Goal: Check status

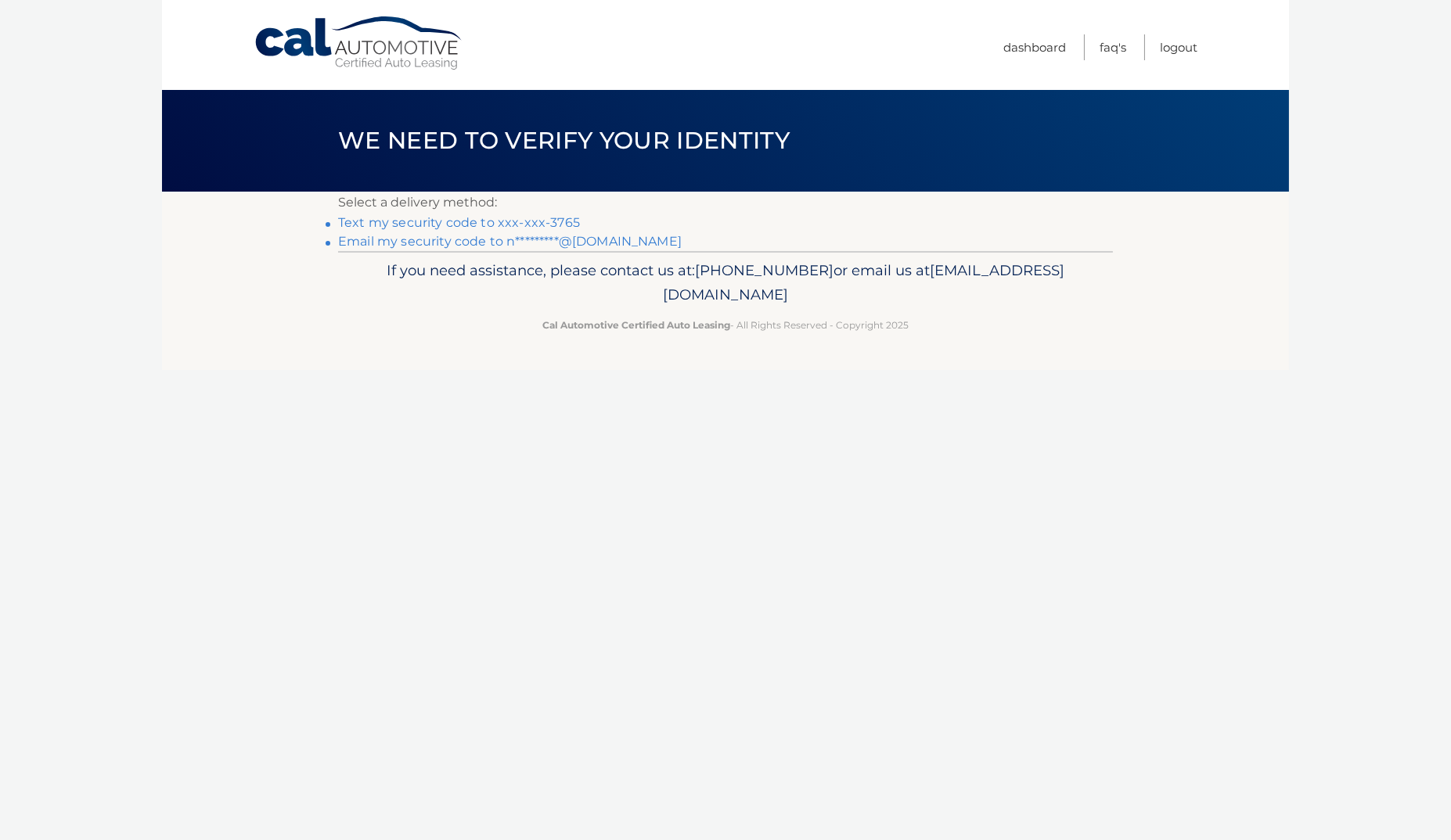
click at [531, 225] on link "Text my security code to xxx-xxx-3765" at bounding box center [459, 223] width 242 height 15
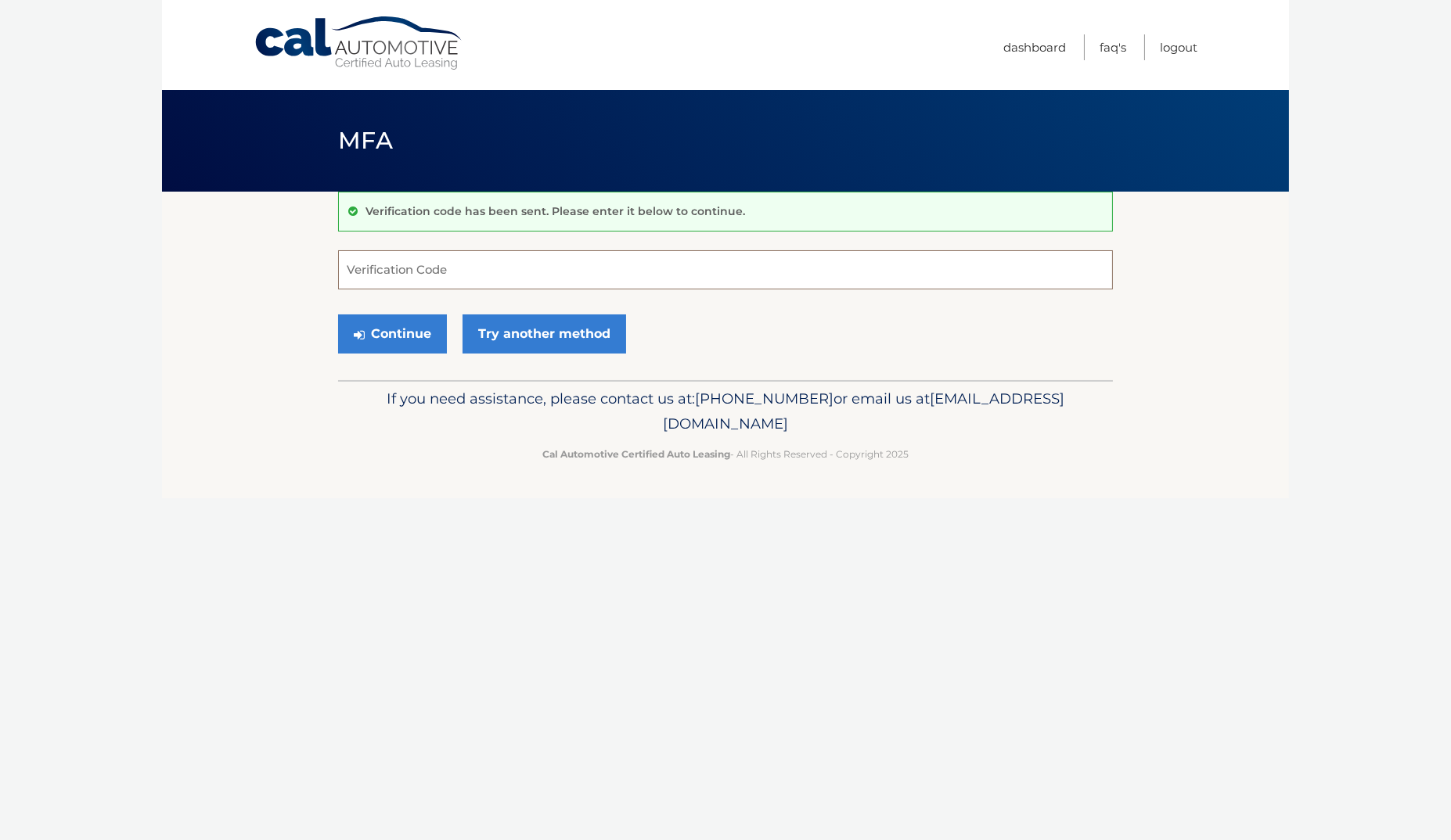
click at [446, 268] on input "Verification Code" at bounding box center [726, 269] width 775 height 39
type input "786212"
click at [392, 332] on button "Continue" at bounding box center [392, 334] width 109 height 39
click at [429, 331] on button "Continue" at bounding box center [392, 334] width 109 height 39
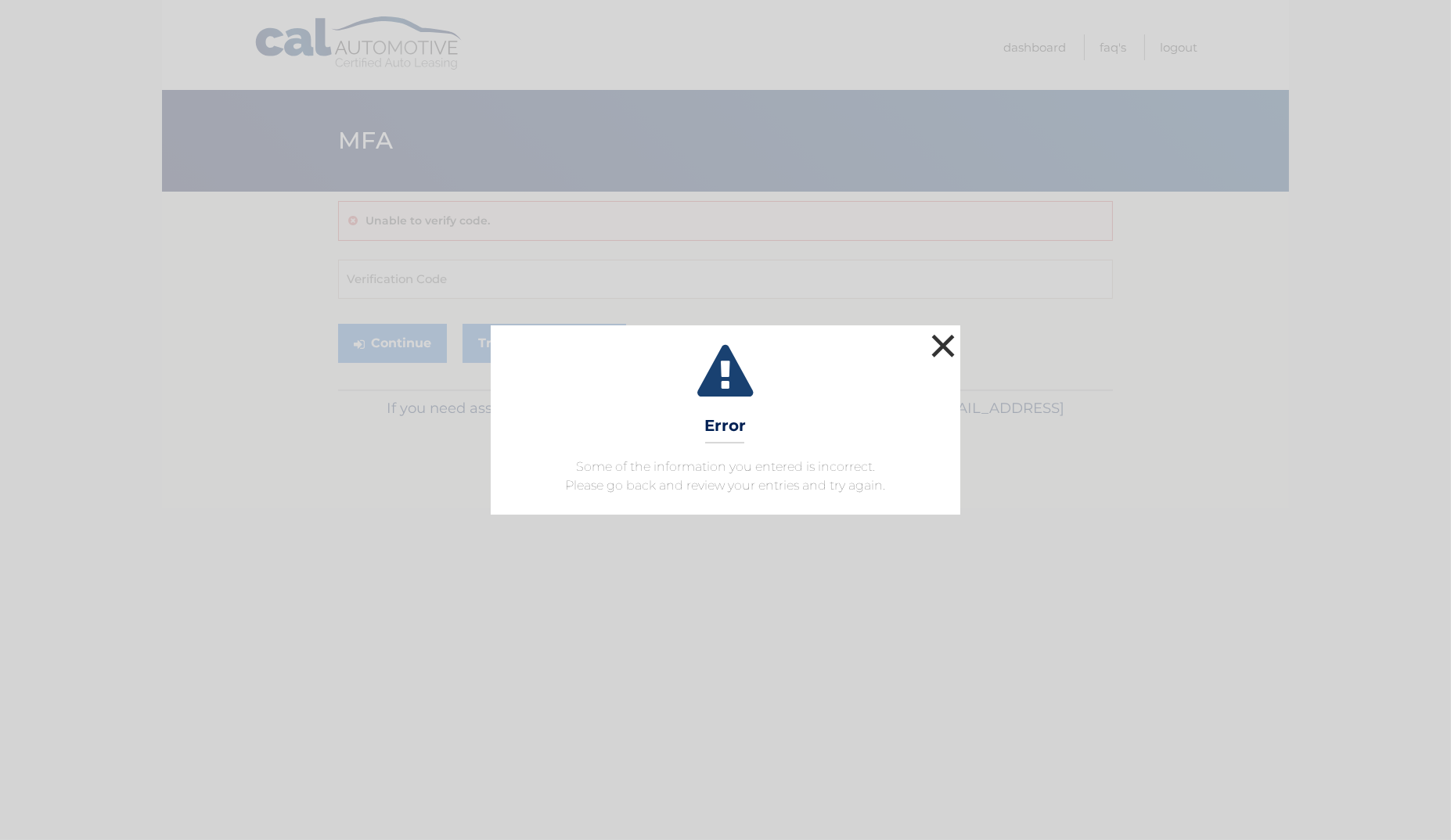
click at [948, 347] on button "×" at bounding box center [942, 345] width 31 height 31
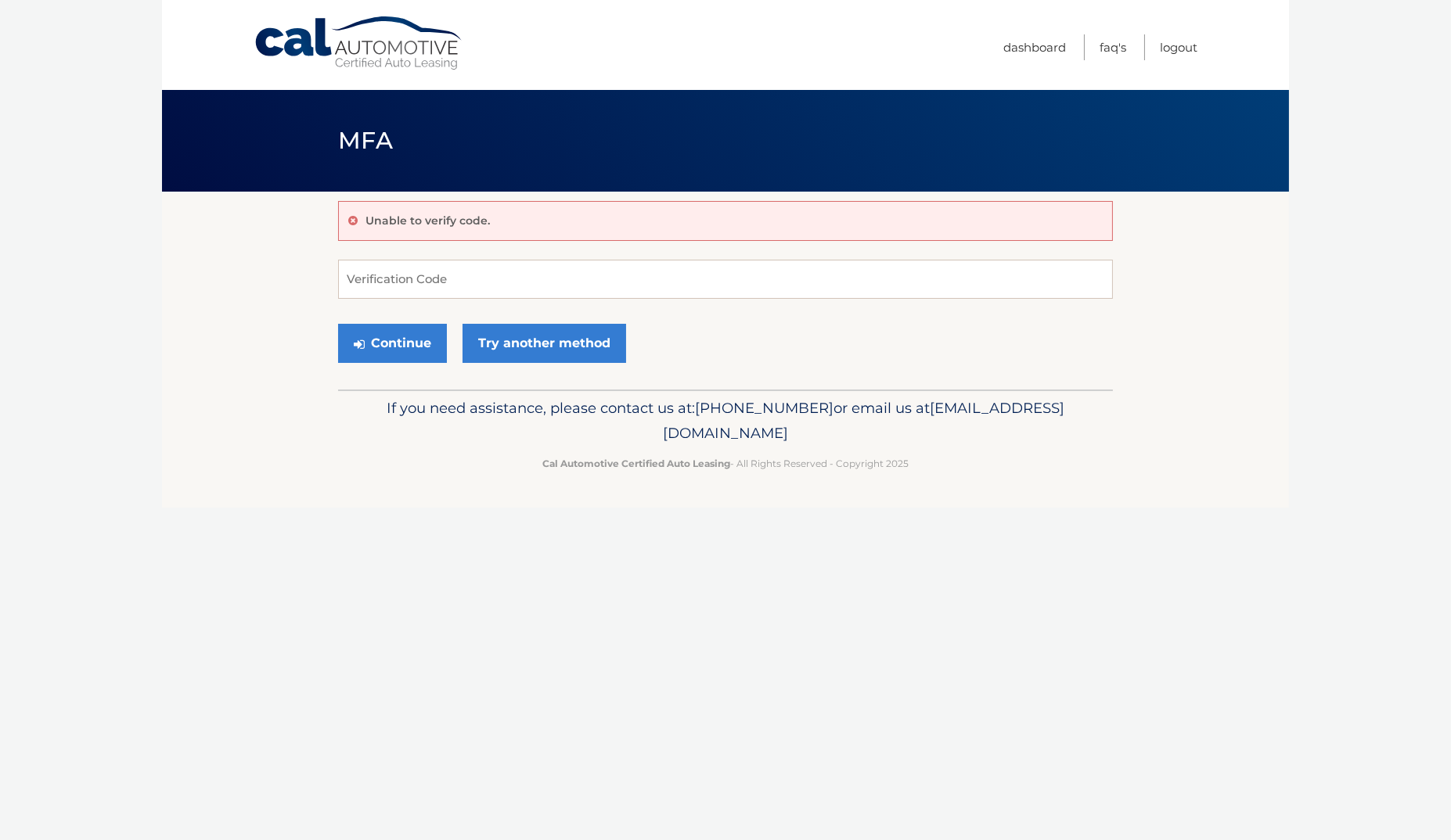
click at [567, 218] on div "Unable to verify code." at bounding box center [726, 221] width 775 height 40
click at [493, 275] on input "Verification Code" at bounding box center [726, 279] width 775 height 39
type input "786212"
click at [415, 339] on button "Continue" at bounding box center [392, 343] width 109 height 39
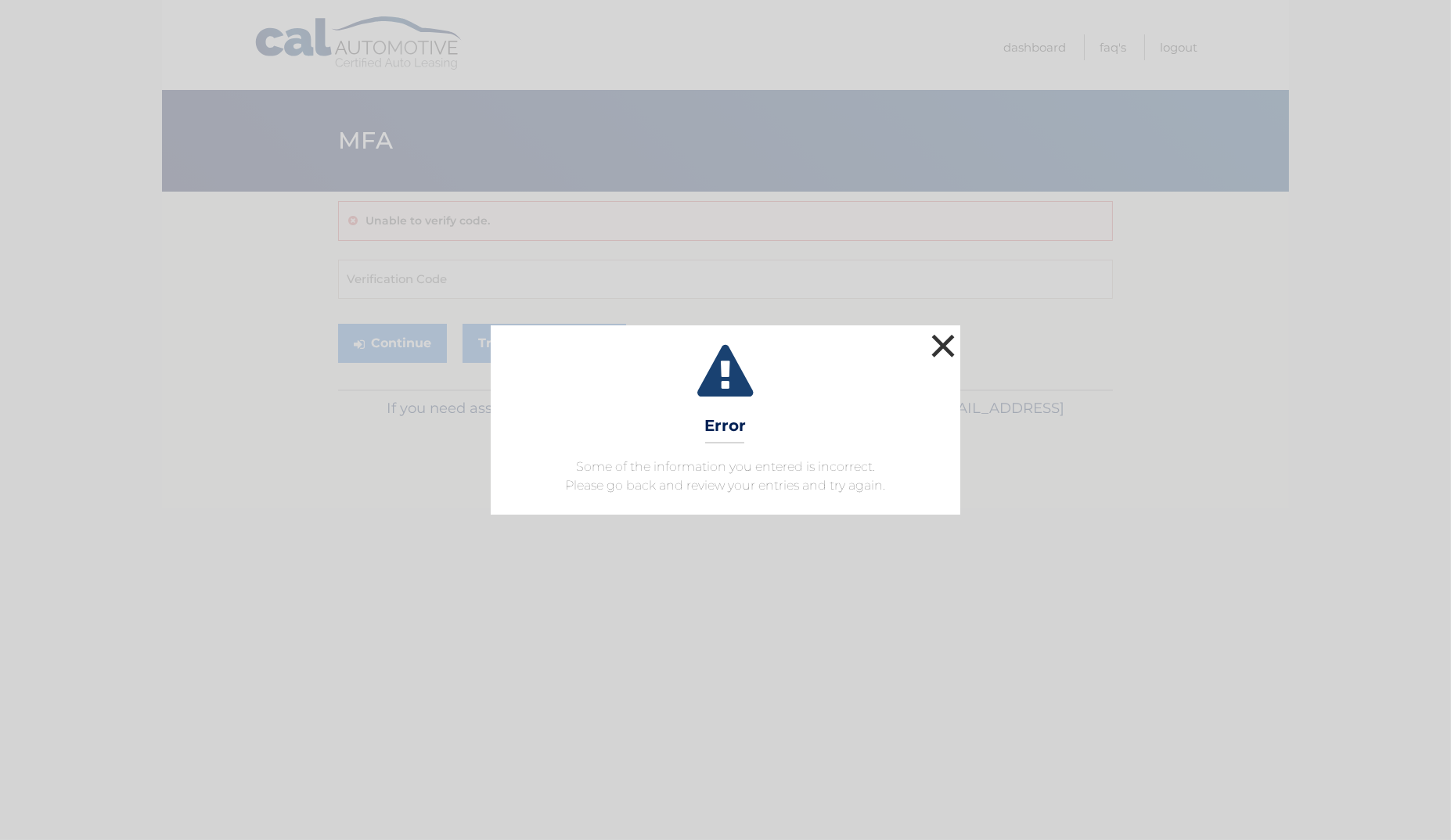
click at [950, 348] on button "×" at bounding box center [942, 345] width 31 height 31
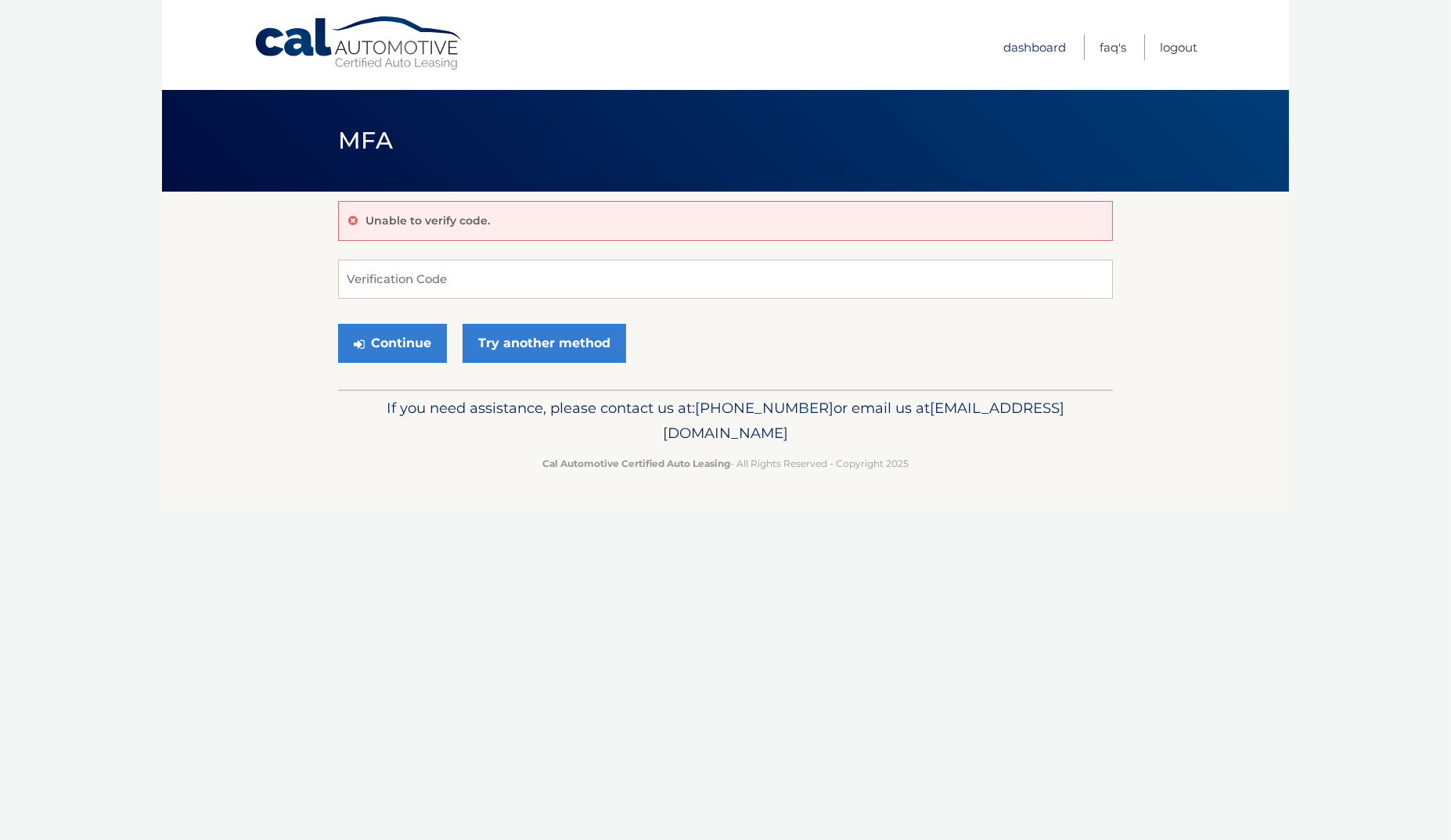
click at [1031, 45] on link "Dashboard" at bounding box center [1035, 47] width 62 height 26
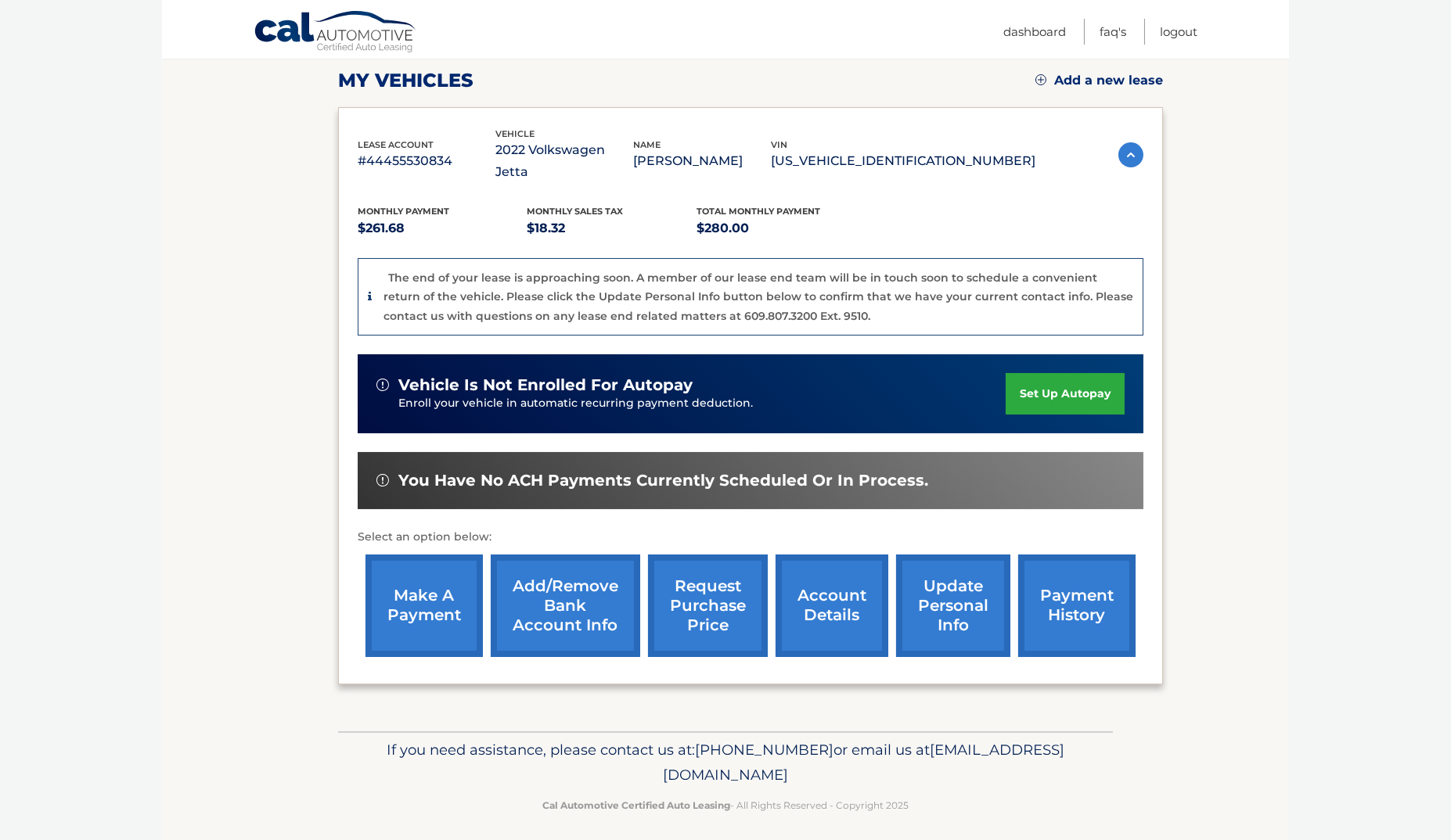
scroll to position [216, 0]
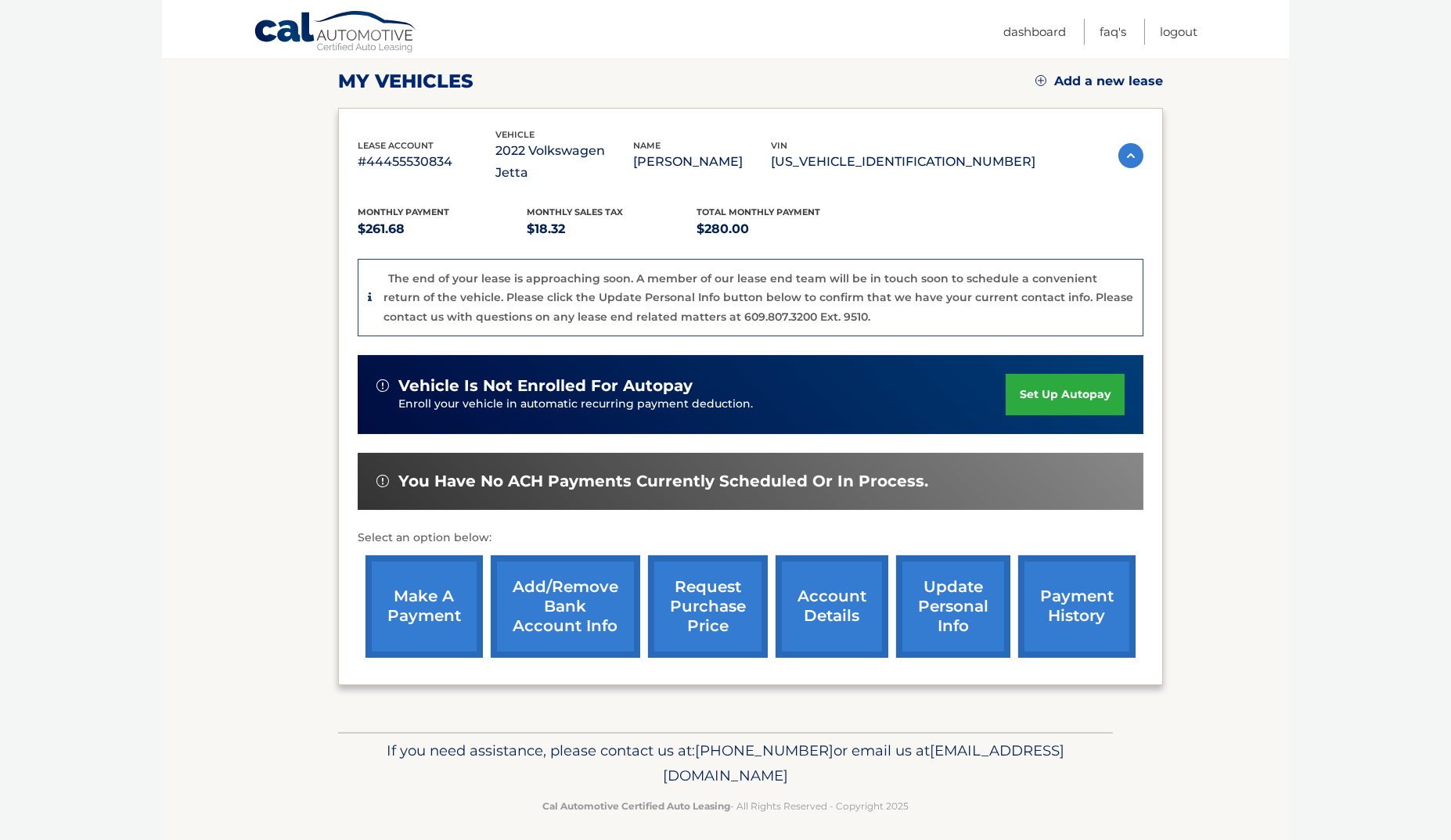
click at [710, 592] on link "request purchase price" at bounding box center [708, 607] width 120 height 103
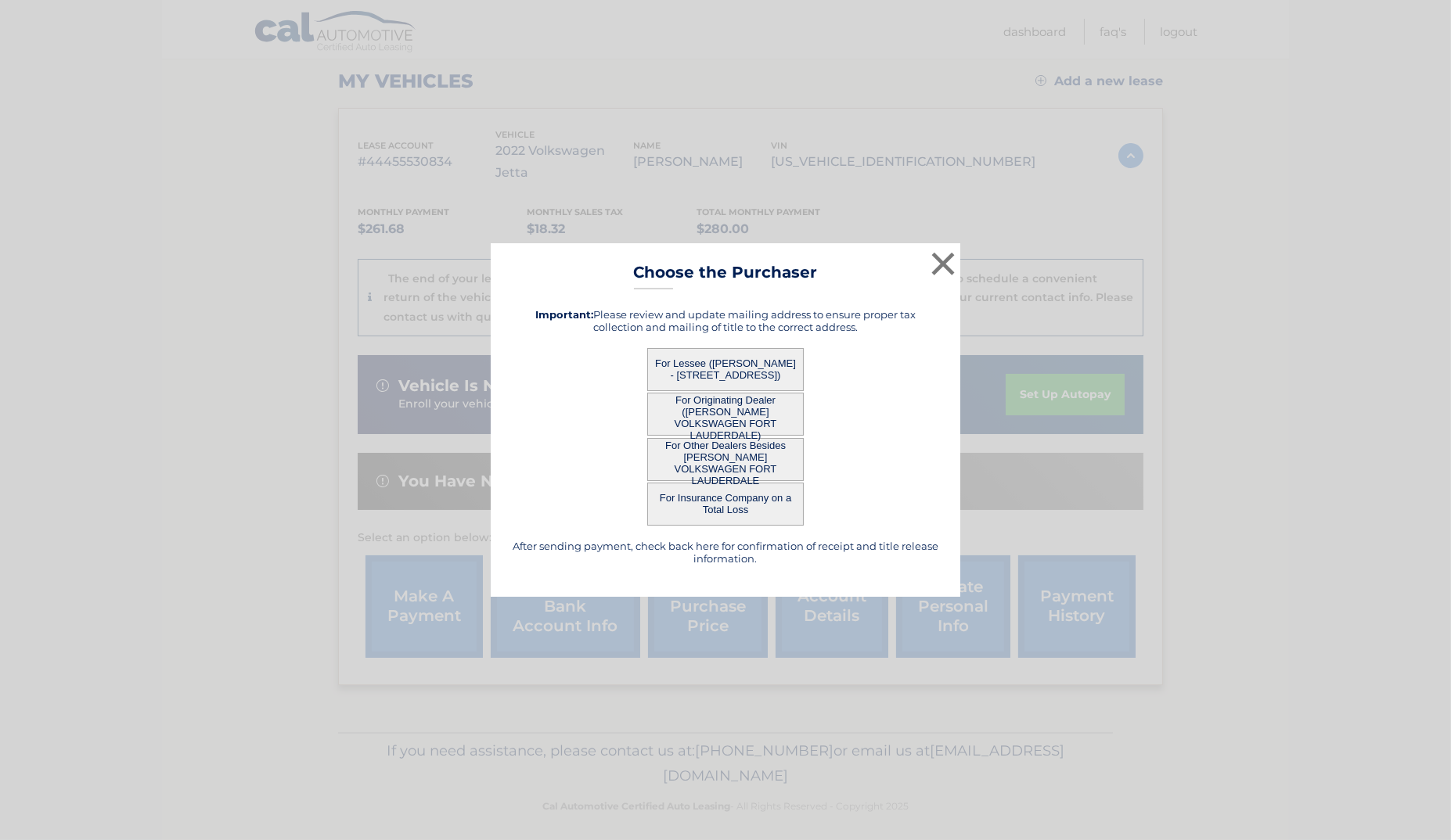
click at [675, 359] on button "For Lessee (NIZAMUDDEEN AMEERALLY - 811 S Hollybrook Dr, Apt 209, Pembroke Pine…" at bounding box center [726, 369] width 157 height 43
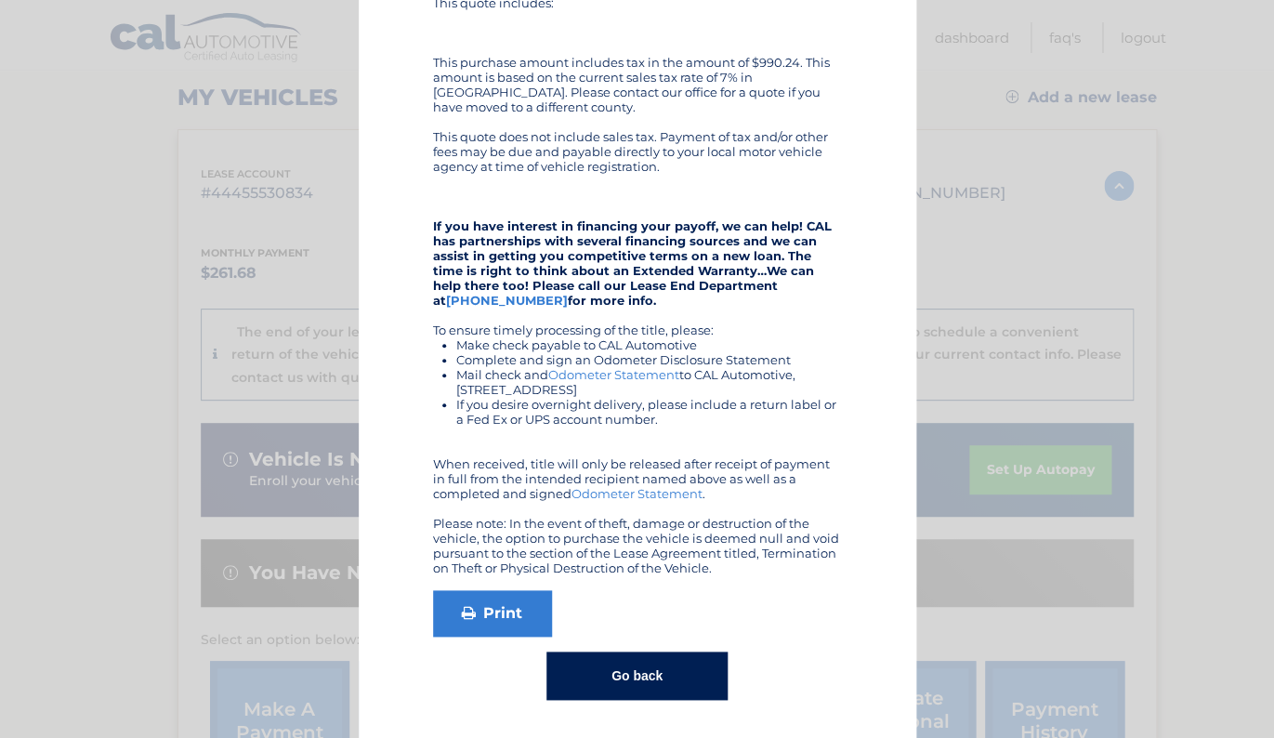
scroll to position [284, 0]
click at [493, 611] on link "Print" at bounding box center [492, 613] width 119 height 46
